Goal: Transaction & Acquisition: Purchase product/service

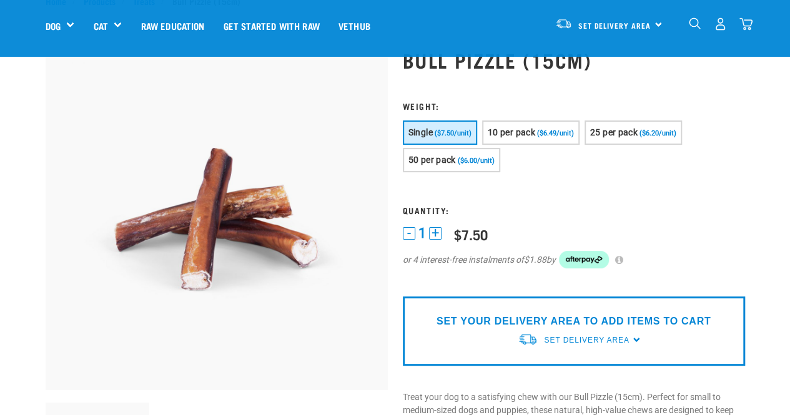
scroll to position [44, 0]
click at [538, 132] on span "($6.49/unit)" at bounding box center [555, 133] width 37 height 8
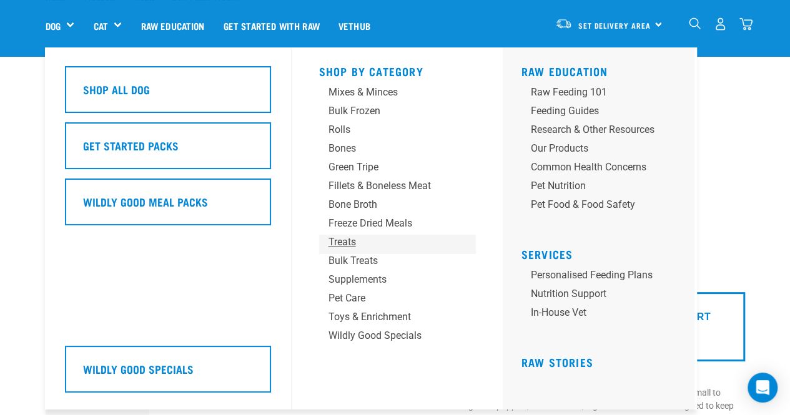
scroll to position [50, 0]
click at [392, 247] on div "Treats" at bounding box center [387, 242] width 117 height 15
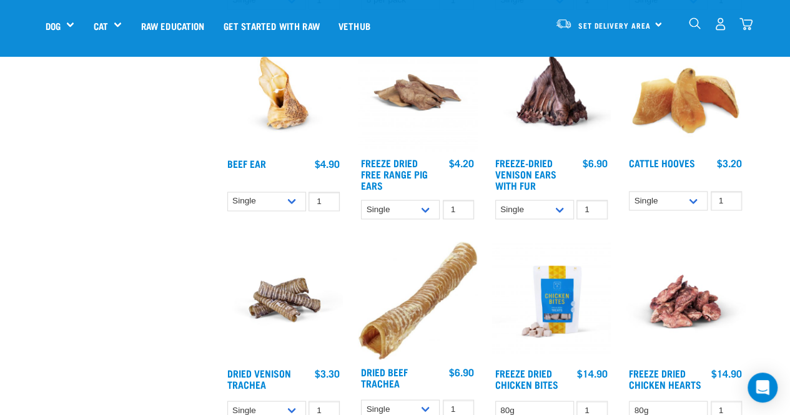
scroll to position [959, 0]
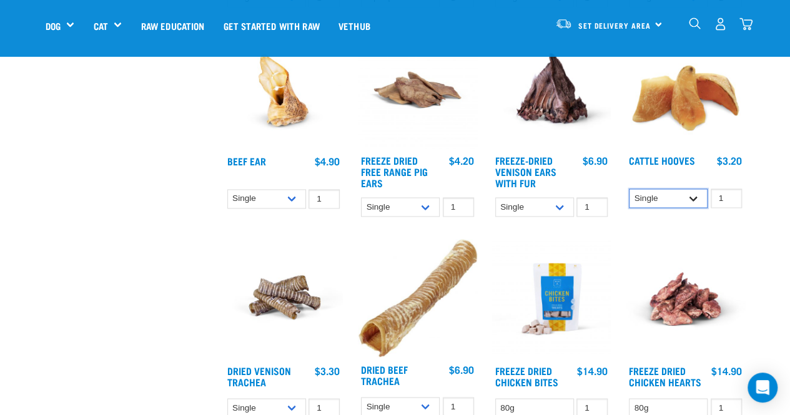
click at [673, 197] on select "Single 10 per pack Bulk (30 pack)" at bounding box center [668, 198] width 79 height 19
select select "724"
click at [629, 189] on select "Single 10 per pack Bulk (30 pack)" at bounding box center [668, 198] width 79 height 19
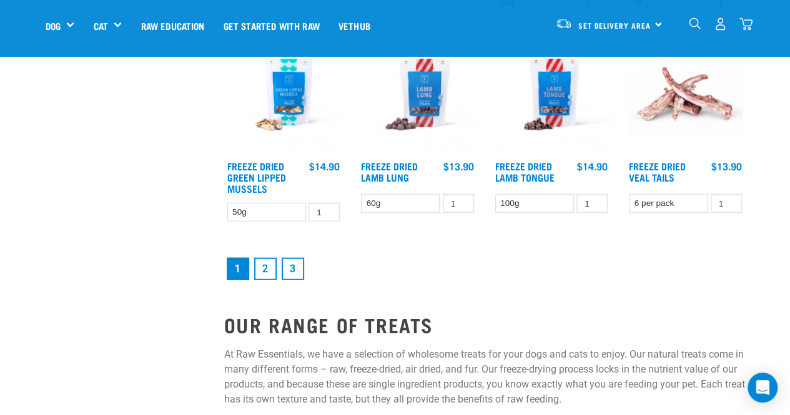
scroll to position [1573, 0]
